Goal: Communication & Community: Answer question/provide support

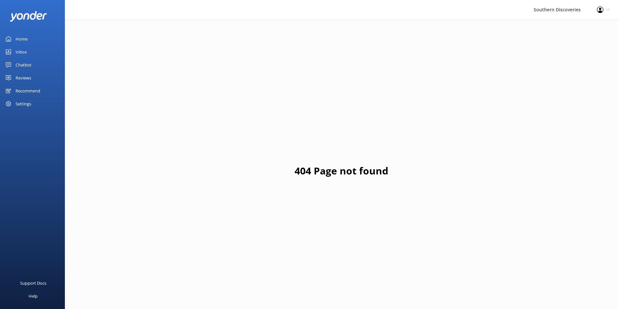
click at [39, 47] on link "Inbox" at bounding box center [32, 51] width 65 height 13
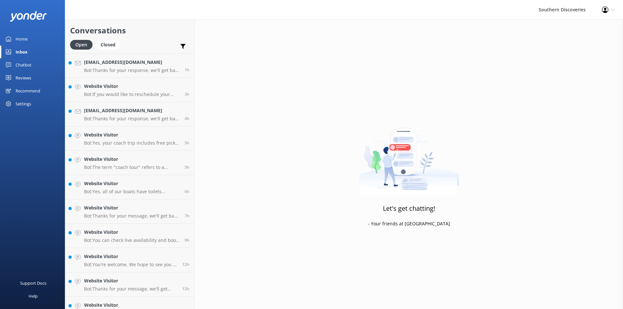
scroll to position [182, 0]
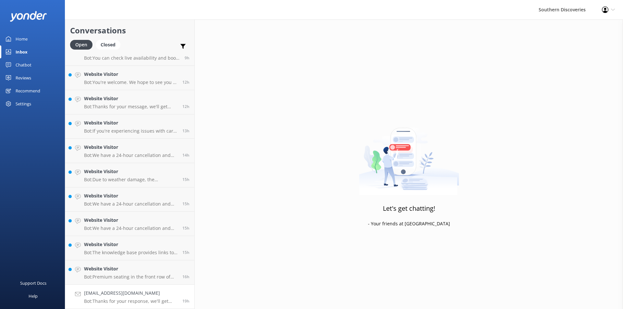
click at [130, 290] on h4 "[EMAIL_ADDRESS][DOMAIN_NAME]" at bounding box center [130, 293] width 93 height 7
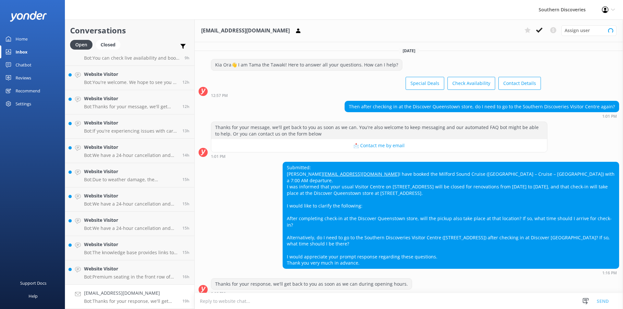
scroll to position [6, 0]
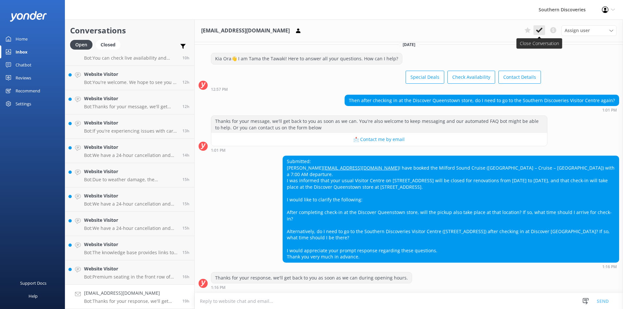
click at [538, 30] on icon at bounding box center [539, 30] width 6 height 6
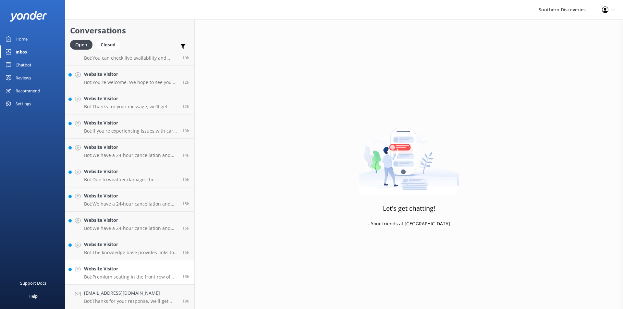
scroll to position [158, 0]
click at [137, 269] on h4 "Website Visitor" at bounding box center [130, 268] width 93 height 7
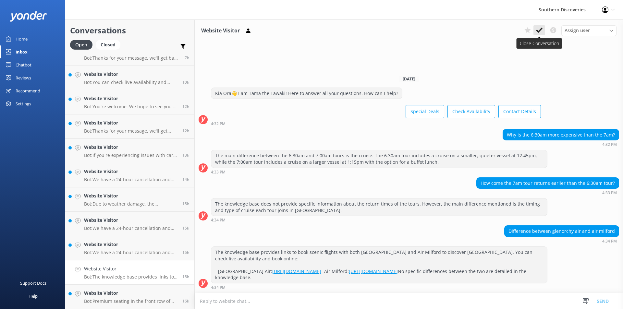
click at [536, 29] on icon at bounding box center [539, 30] width 6 height 6
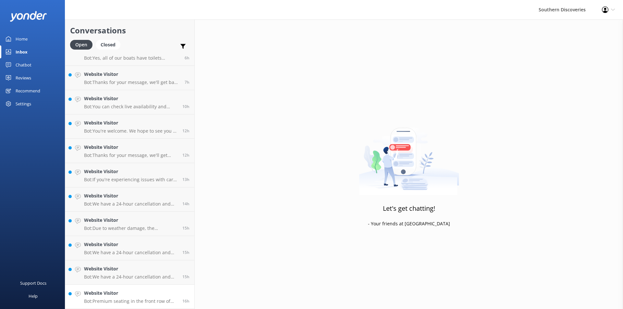
scroll to position [134, 0]
click at [120, 289] on link "Website Visitor Bot: Premium seating in the front row of the coach can be reser…" at bounding box center [129, 297] width 129 height 24
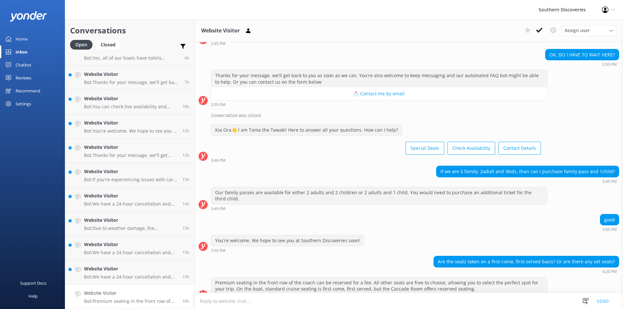
scroll to position [166, 0]
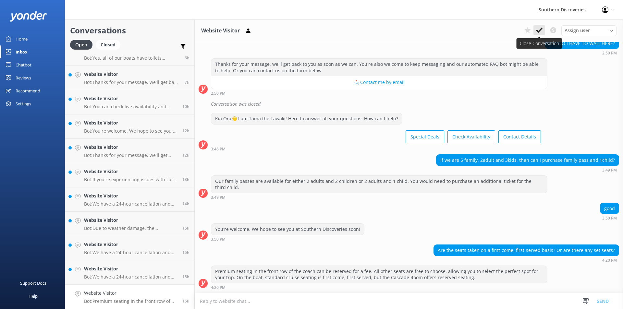
click at [540, 32] on icon at bounding box center [539, 30] width 6 height 6
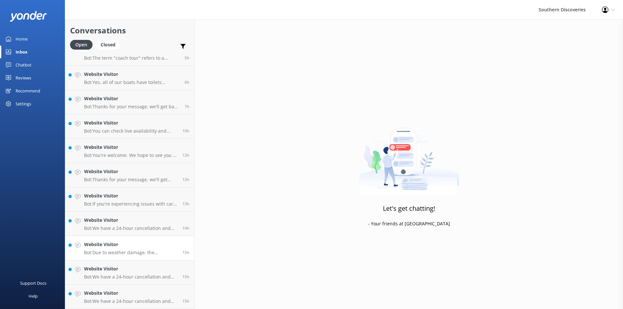
scroll to position [109, 0]
click at [150, 295] on h4 "Website Visitor" at bounding box center [130, 293] width 93 height 7
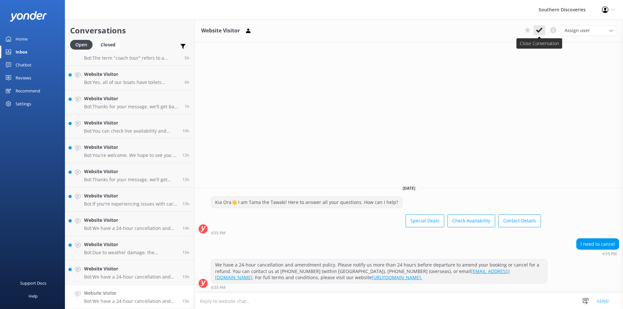
click at [540, 31] on use at bounding box center [539, 30] width 6 height 5
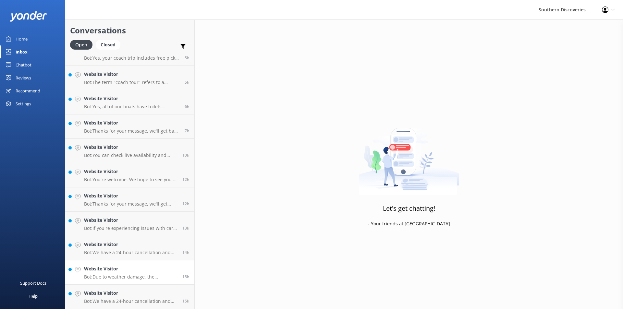
scroll to position [85, 0]
click at [128, 282] on link "Website Visitor Bot: Due to weather damage, the [GEOGRAPHIC_DATA] and [GEOGRAPH…" at bounding box center [129, 273] width 129 height 24
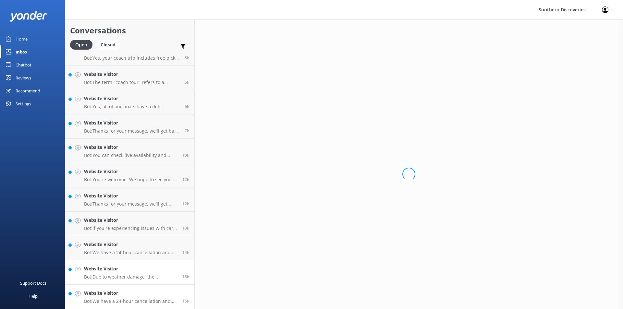
click at [129, 296] on h4 "Website Visitor" at bounding box center [130, 293] width 93 height 7
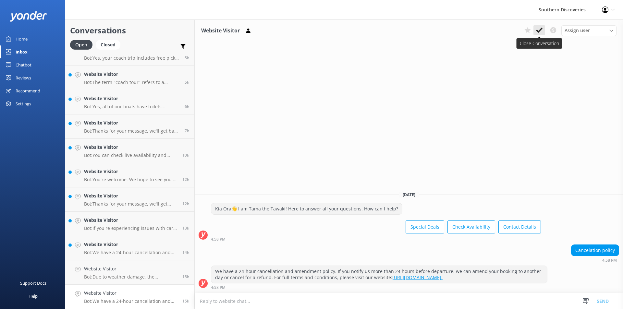
click at [544, 26] on button at bounding box center [539, 30] width 12 height 10
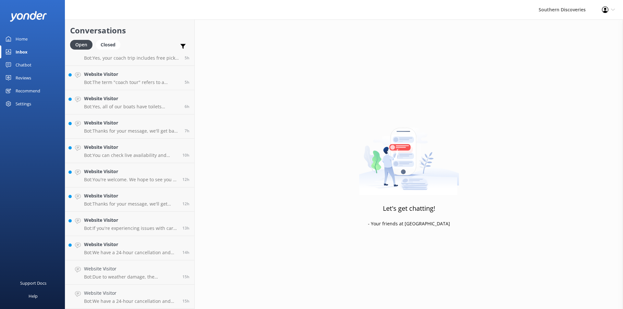
scroll to position [61, 0]
click at [119, 294] on h4 "Website Visitor" at bounding box center [130, 293] width 93 height 7
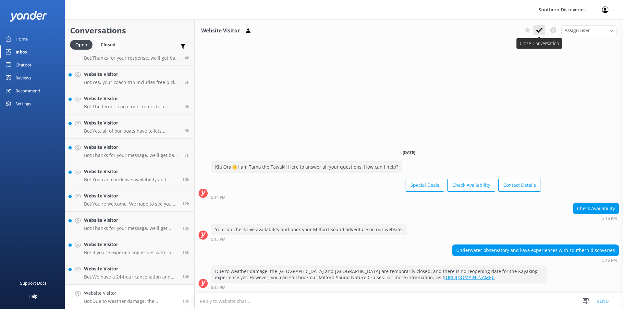
click at [542, 28] on icon at bounding box center [539, 30] width 6 height 6
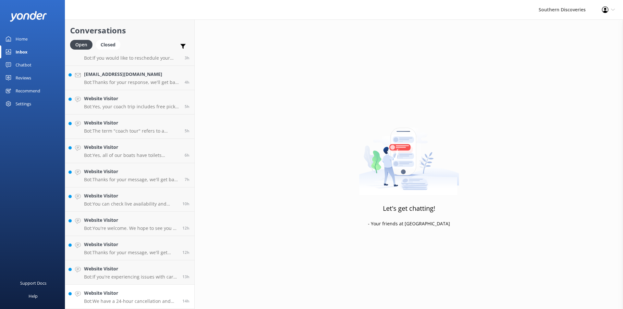
scroll to position [36, 0]
click at [128, 293] on h4 "Website Visitor" at bounding box center [130, 293] width 93 height 7
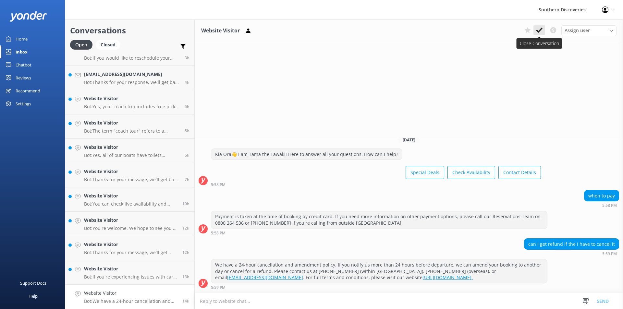
click at [539, 30] on use at bounding box center [539, 30] width 6 height 5
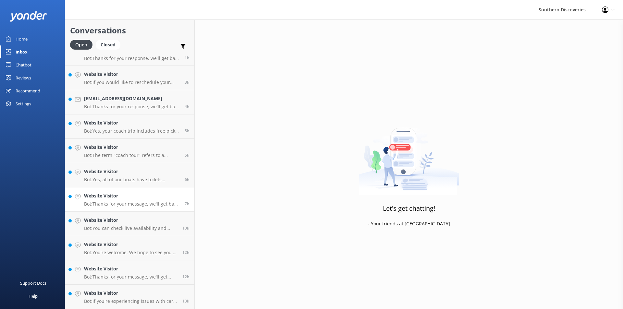
scroll to position [12, 0]
click at [116, 290] on h4 "Website Visitor" at bounding box center [130, 293] width 93 height 7
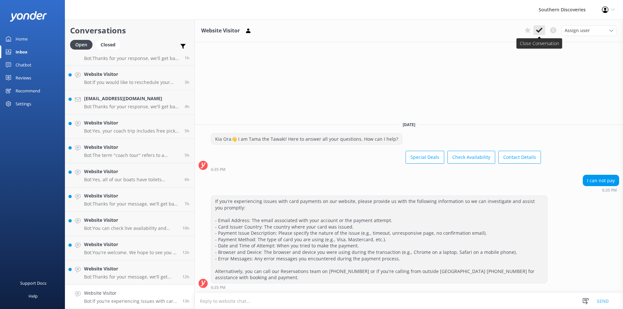
click at [540, 30] on use at bounding box center [539, 30] width 6 height 5
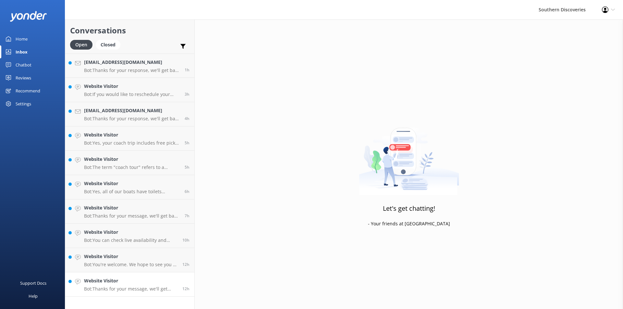
click at [135, 282] on h4 "Website Visitor" at bounding box center [130, 280] width 93 height 7
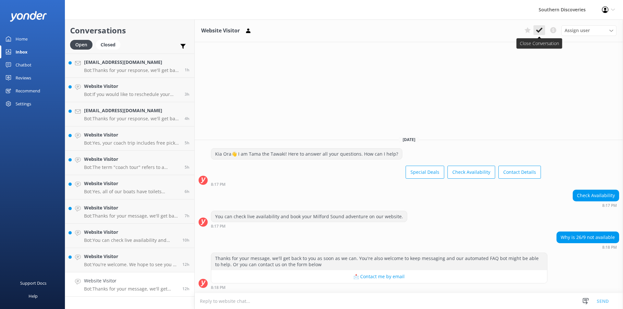
click at [537, 32] on icon at bounding box center [539, 30] width 6 height 6
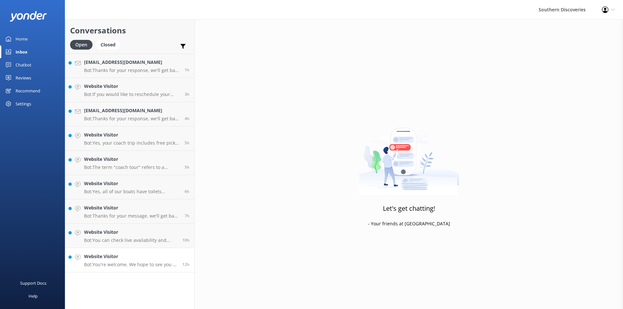
click at [139, 267] on p "Bot: You're welcome. We hope to see you at Southern Discoveries soon!" at bounding box center [130, 265] width 93 height 6
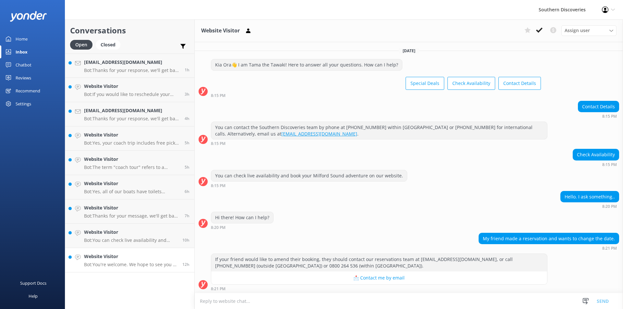
scroll to position [43, 0]
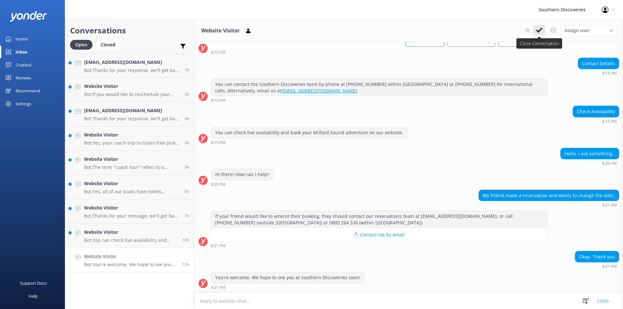
click at [541, 30] on use at bounding box center [539, 30] width 6 height 5
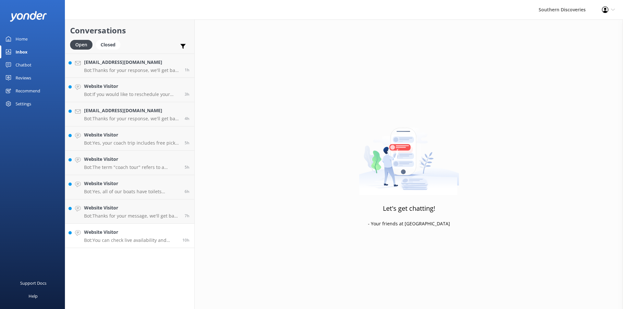
click at [117, 234] on h4 "Website Visitor" at bounding box center [130, 232] width 93 height 7
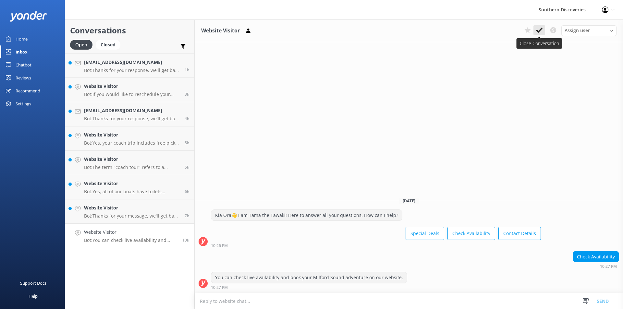
click at [540, 26] on button at bounding box center [539, 30] width 12 height 10
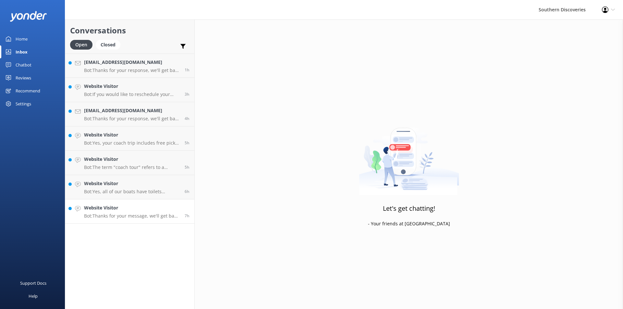
click at [123, 211] on h4 "Website Visitor" at bounding box center [132, 207] width 96 height 7
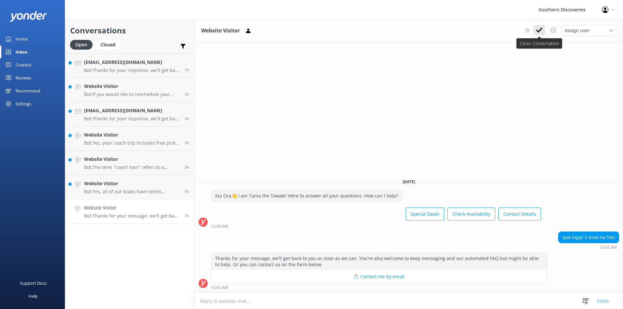
click at [537, 27] on icon at bounding box center [539, 30] width 6 height 6
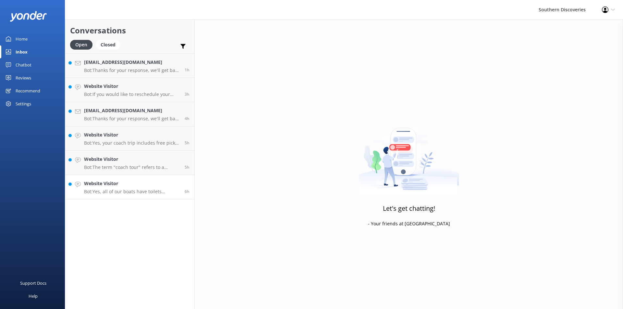
click at [117, 188] on div "Website Visitor Bot: Yes, all of our boats have toilets onboard for your comfor…" at bounding box center [132, 187] width 96 height 14
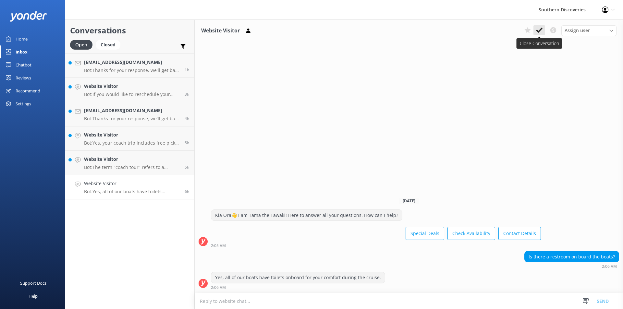
click at [540, 30] on icon at bounding box center [539, 30] width 6 height 6
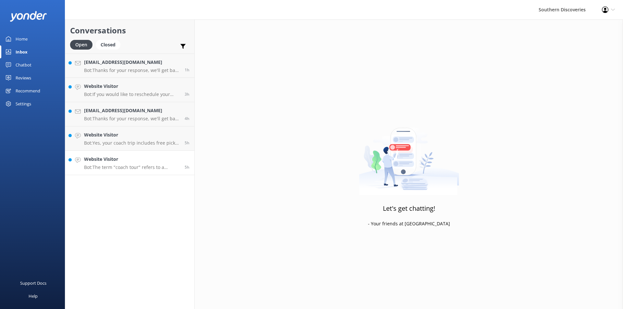
click at [105, 166] on p "Bot: The term "coach tour" refers to a guided trip using a coach, which is a ty…" at bounding box center [132, 168] width 96 height 6
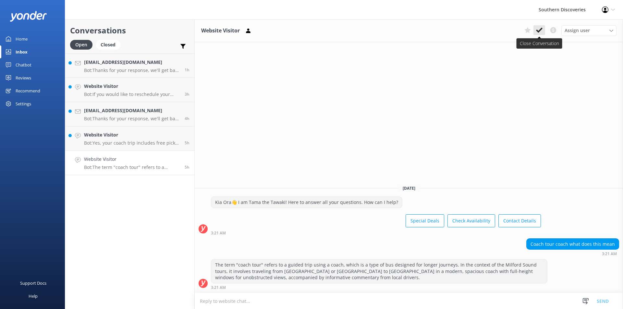
click at [534, 29] on button at bounding box center [539, 30] width 12 height 10
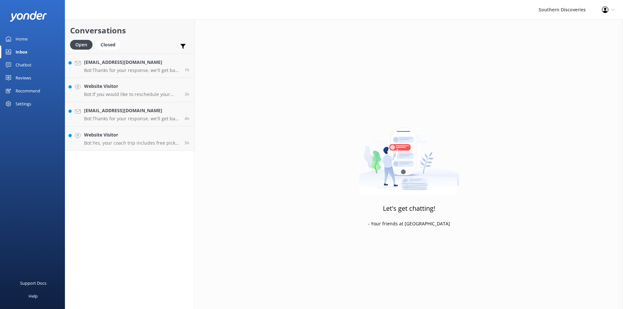
click at [103, 154] on div "Conversations Open Closed Important Converted Assigned to me Unassigned [EMAIL_…" at bounding box center [130, 164] width 130 height 290
click at [107, 136] on h4 "Website Visitor" at bounding box center [132, 134] width 96 height 7
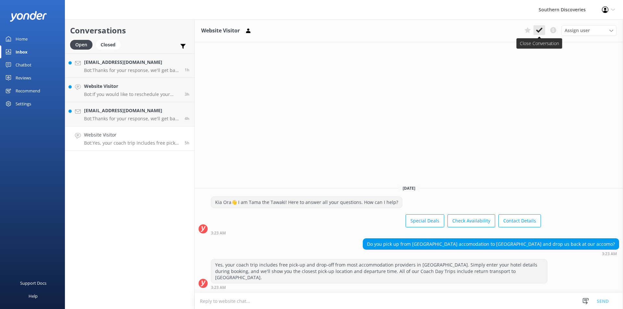
click at [540, 31] on use at bounding box center [539, 30] width 6 height 5
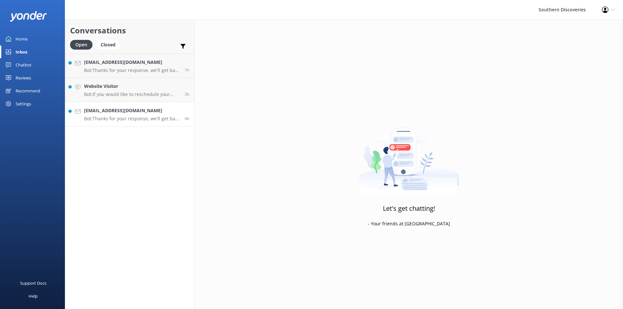
click at [135, 105] on link "[EMAIL_ADDRESS][DOMAIN_NAME] Bot: Thanks for your response, we'll get back to y…" at bounding box center [129, 114] width 129 height 24
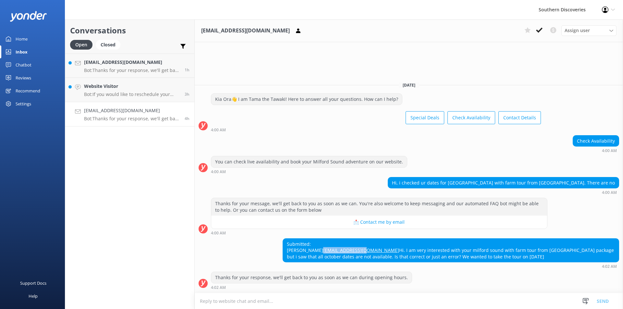
drag, startPoint x: 343, startPoint y: 242, endPoint x: 286, endPoint y: 242, distance: 56.8
click at [286, 242] on div "Submitted: [PERSON_NAME] [PERSON_NAME][EMAIL_ADDRESS][DOMAIN_NAME] Hi. I am ver…" at bounding box center [451, 251] width 336 height 24
click at [540, 28] on icon at bounding box center [539, 30] width 6 height 6
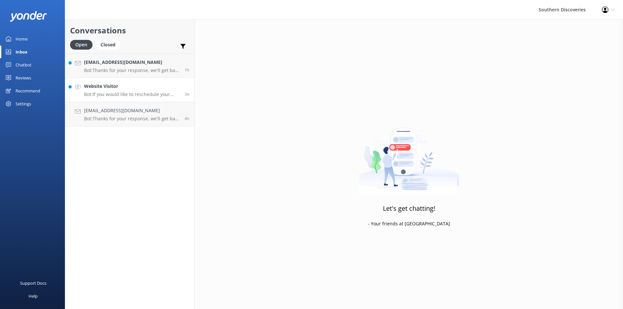
click at [143, 89] on h4 "Website Visitor" at bounding box center [132, 86] width 96 height 7
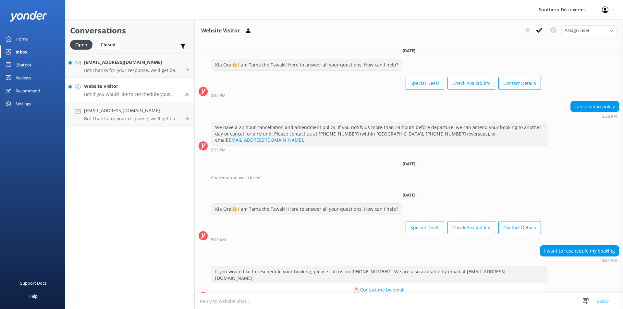
scroll to position [1, 0]
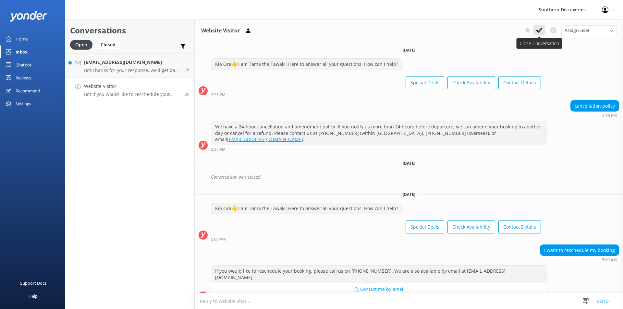
click at [543, 30] on button at bounding box center [539, 30] width 12 height 10
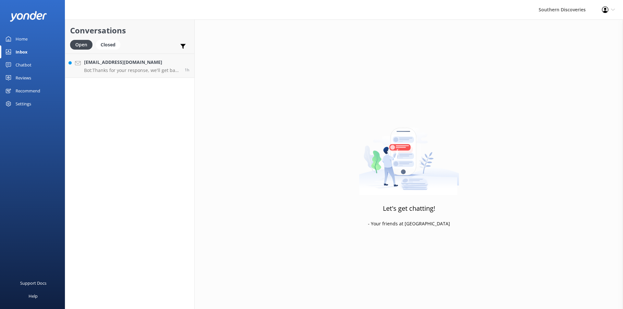
click at [112, 81] on div "Conversations Open Closed Important Converted Assigned to me Unassigned [EMAIL_…" at bounding box center [130, 164] width 130 height 290
click at [114, 66] on h4 "[EMAIL_ADDRESS][DOMAIN_NAME]" at bounding box center [132, 62] width 96 height 7
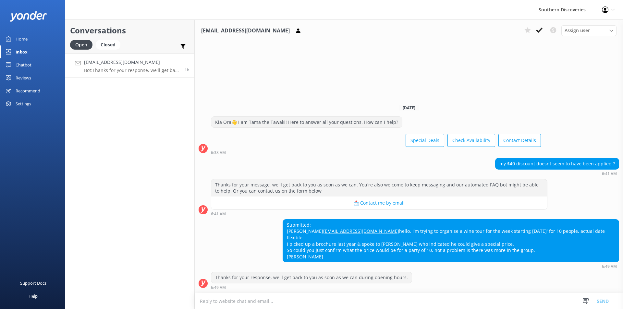
click at [315, 250] on div "Submitted: [PERSON_NAME] [EMAIL_ADDRESS][DOMAIN_NAME] hello, I'm trying to orga…" at bounding box center [409, 244] width 428 height 50
drag, startPoint x: 432, startPoint y: 231, endPoint x: 374, endPoint y: 230, distance: 58.1
click at [374, 230] on div "Submitted: [PERSON_NAME] [EMAIL_ADDRESS][DOMAIN_NAME] hello, I'm trying to orga…" at bounding box center [451, 241] width 336 height 43
copy link "[EMAIL_ADDRESS][DOMAIN_NAME]"
click at [332, 260] on div "Submitted: [PERSON_NAME] [EMAIL_ADDRESS][DOMAIN_NAME] hello, I'm trying to orga…" at bounding box center [409, 244] width 428 height 50
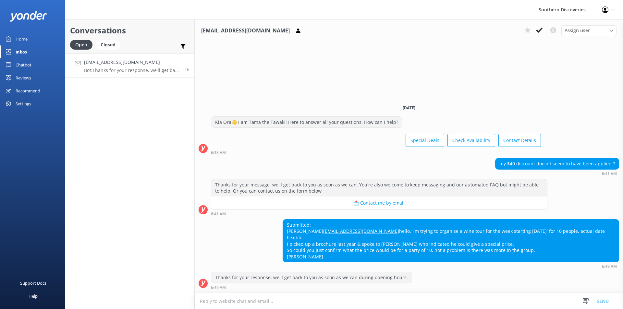
click at [251, 74] on div "[EMAIL_ADDRESS][DOMAIN_NAME] Assign user [PERSON_NAME] [PERSON_NAME] [PERSON_NA…" at bounding box center [409, 164] width 428 height 290
drag, startPoint x: 109, startPoint y: 62, endPoint x: 78, endPoint y: 103, distance: 51.7
click at [78, 103] on div "Conversations Open Closed Important Converted Assigned to me Unassigned [EMAIL_…" at bounding box center [130, 164] width 130 height 290
click at [470, 79] on div "[EMAIL_ADDRESS][DOMAIN_NAME] Assign user [PERSON_NAME] [PERSON_NAME] [PERSON_NA…" at bounding box center [409, 164] width 428 height 290
